Goal: Transaction & Acquisition: Purchase product/service

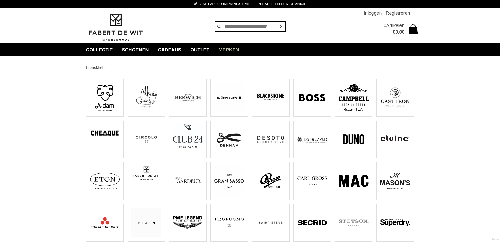
click at [174, 135] on img at bounding box center [188, 135] width 30 height 23
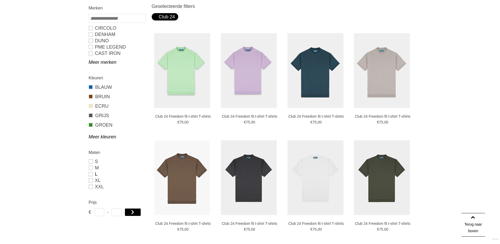
scroll to position [79, 0]
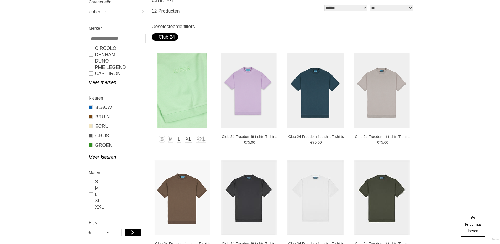
click at [185, 89] on img at bounding box center [182, 90] width 50 height 75
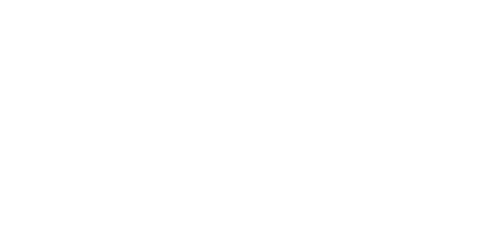
click at [0, 0] on img at bounding box center [0, 0] width 0 height 0
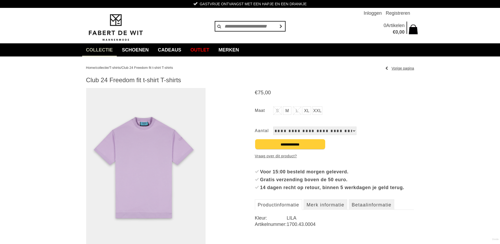
click at [287, 110] on link "M" at bounding box center [287, 110] width 8 height 8
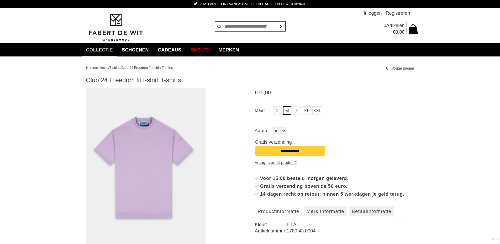
click at [282, 131] on select "*" at bounding box center [279, 130] width 13 height 8
click at [308, 111] on link "XL" at bounding box center [306, 110] width 8 height 8
click at [277, 133] on select "*" at bounding box center [279, 130] width 13 height 8
drag, startPoint x: 280, startPoint y: 132, endPoint x: 284, endPoint y: 132, distance: 3.7
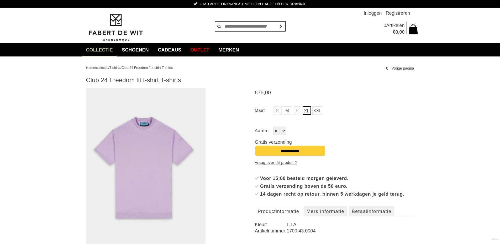
click at [280, 132] on select "*" at bounding box center [279, 130] width 13 height 8
